Goal: Find specific page/section: Find specific page/section

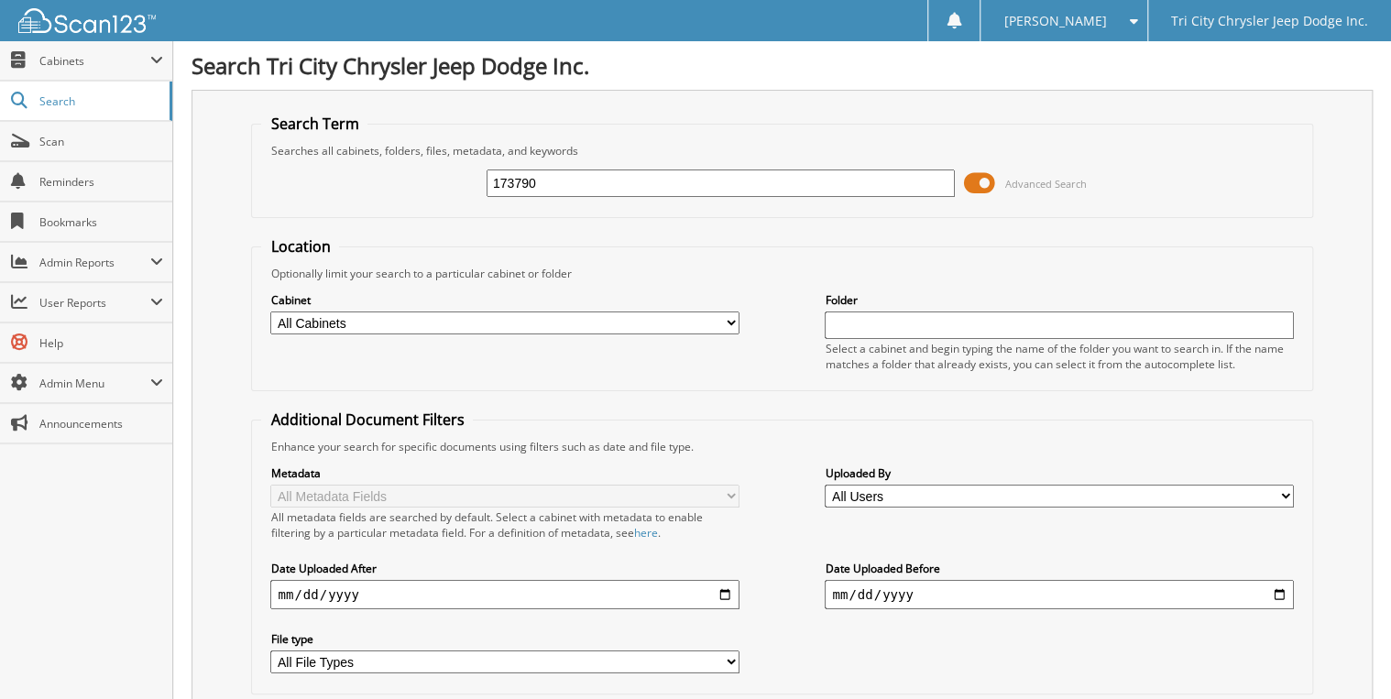
type input "173790"
drag, startPoint x: 550, startPoint y: 184, endPoint x: 451, endPoint y: 187, distance: 99.0
click at [451, 187] on div "173790 Advanced Search" at bounding box center [781, 183] width 1041 height 49
type input "226154"
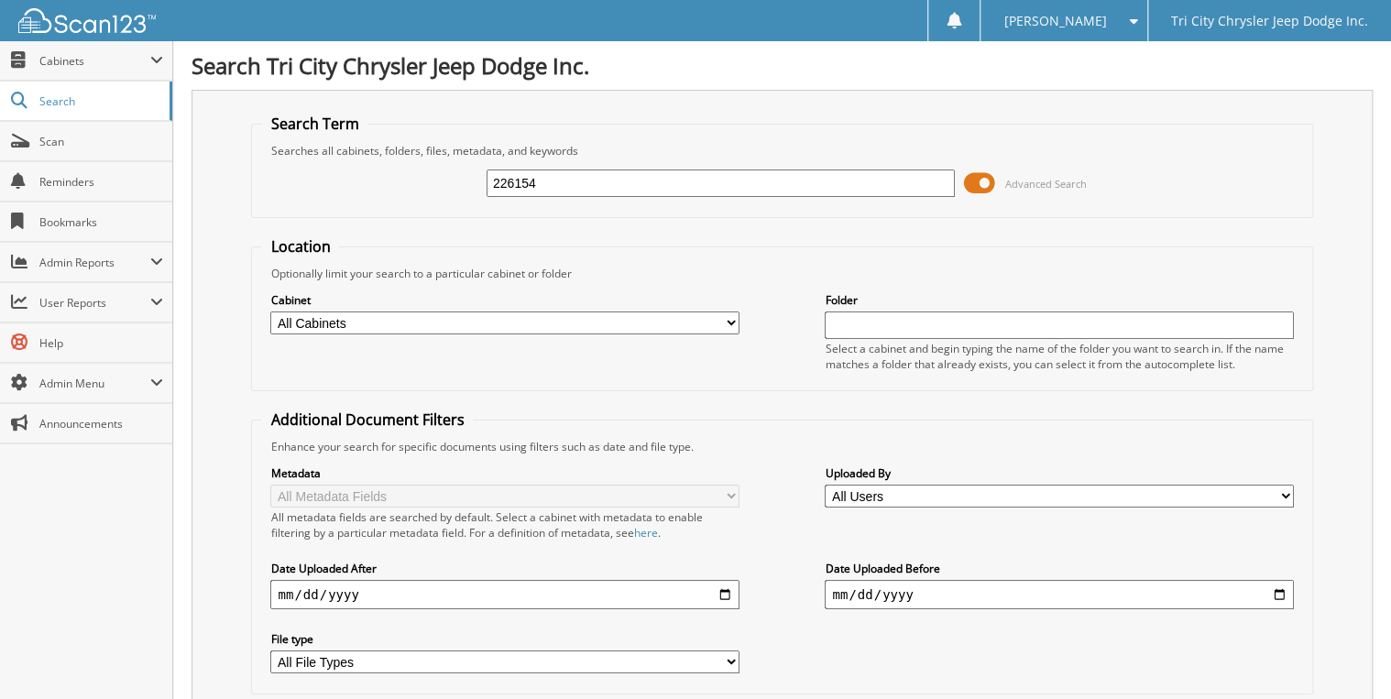
click at [71, 143] on span "Scan" at bounding box center [101, 142] width 124 height 16
